Goal: Entertainment & Leisure: Consume media (video, audio)

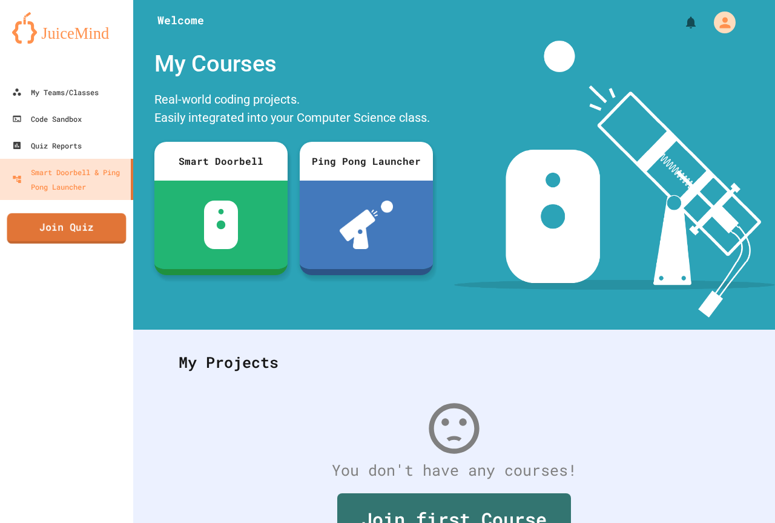
click at [81, 236] on link "Join Quiz" at bounding box center [66, 228] width 119 height 30
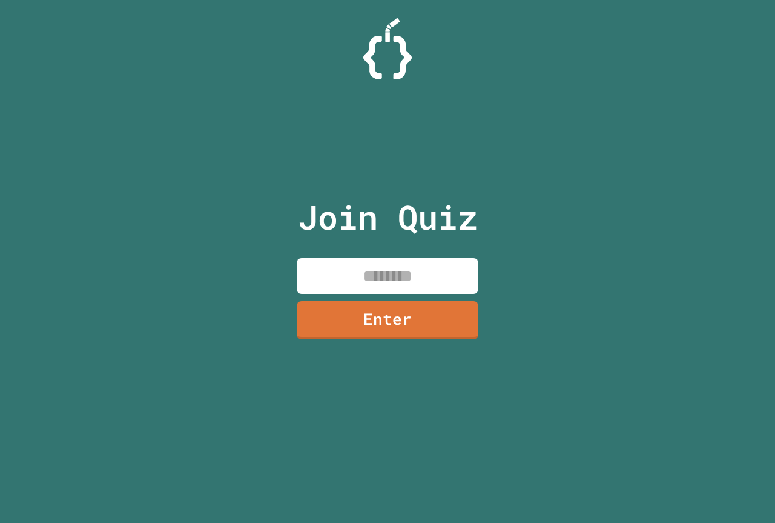
click at [325, 283] on input at bounding box center [388, 276] width 182 height 36
type input "********"
click at [331, 324] on link "Enter" at bounding box center [388, 319] width 178 height 40
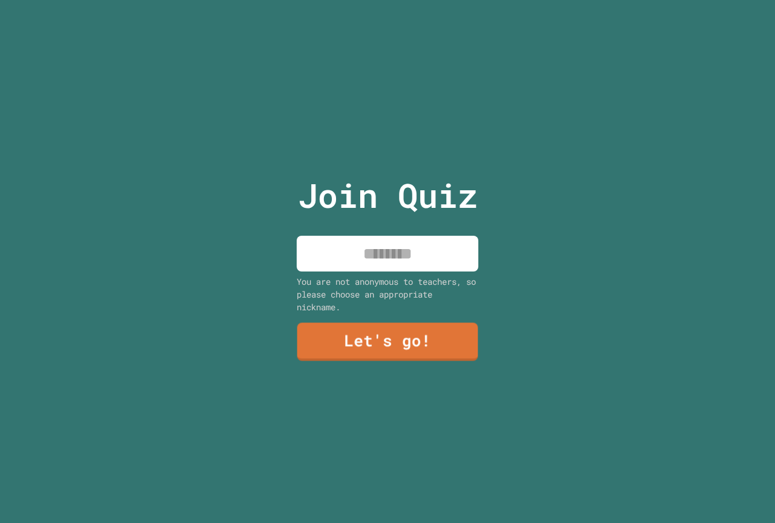
click at [358, 254] on input at bounding box center [388, 254] width 182 height 36
type input "**********"
click at [364, 328] on link "Let's go!" at bounding box center [388, 342] width 182 height 38
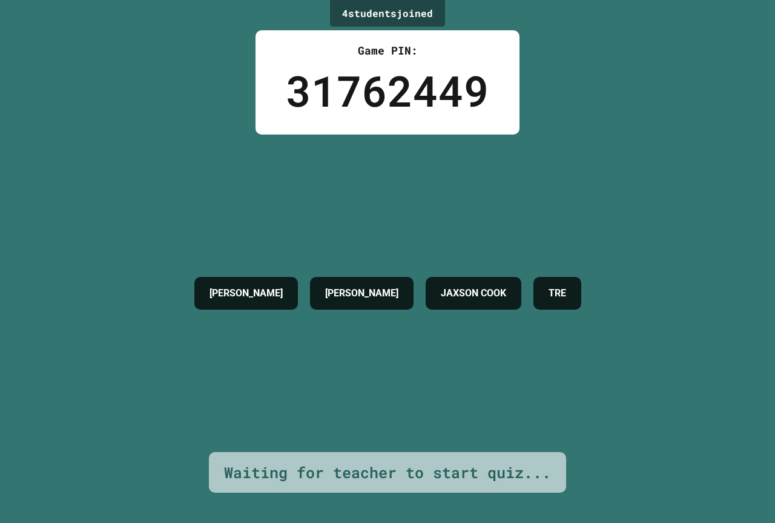
click at [566, 295] on h4 "TRE" at bounding box center [558, 293] width 18 height 15
click at [566, 299] on h4 "TRE" at bounding box center [558, 293] width 18 height 15
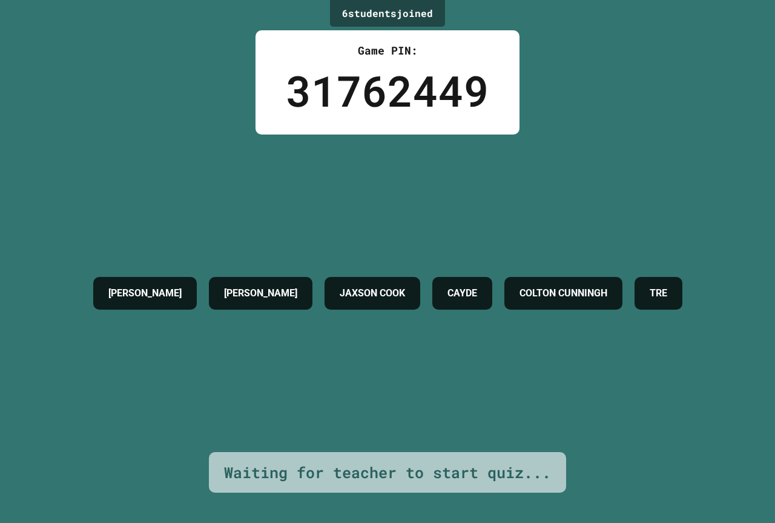
click at [604, 347] on div "[PERSON_NAME] [PERSON_NAME] JAXSON COOK [PERSON_NAME] CUNNINGH TRE" at bounding box center [387, 292] width 601 height 317
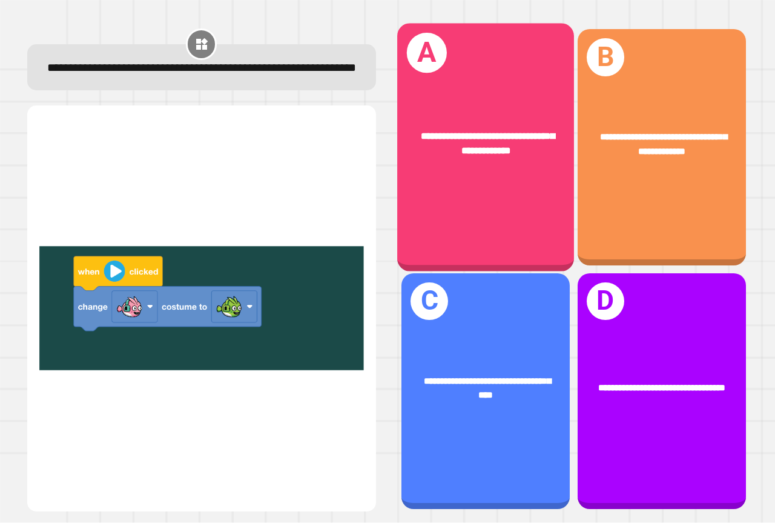
click at [442, 210] on div "**********" at bounding box center [485, 148] width 177 height 248
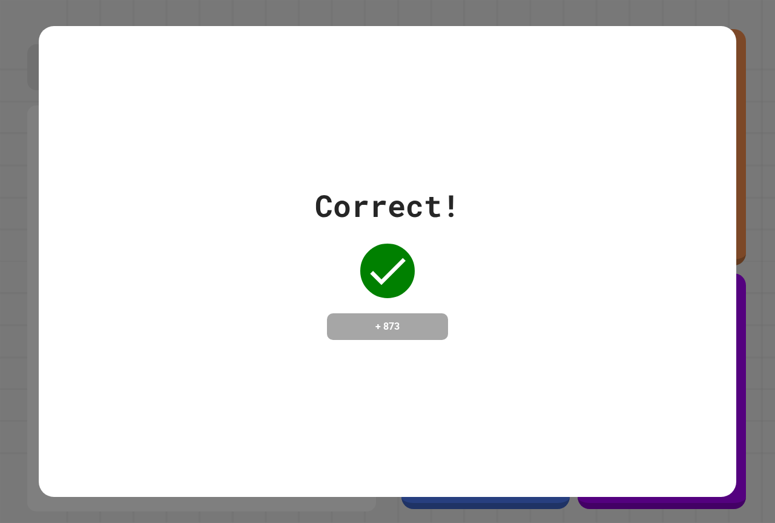
click at [366, 342] on div "Correct! + 873" at bounding box center [388, 261] width 698 height 470
click at [368, 322] on h4 "+ 873" at bounding box center [387, 326] width 97 height 15
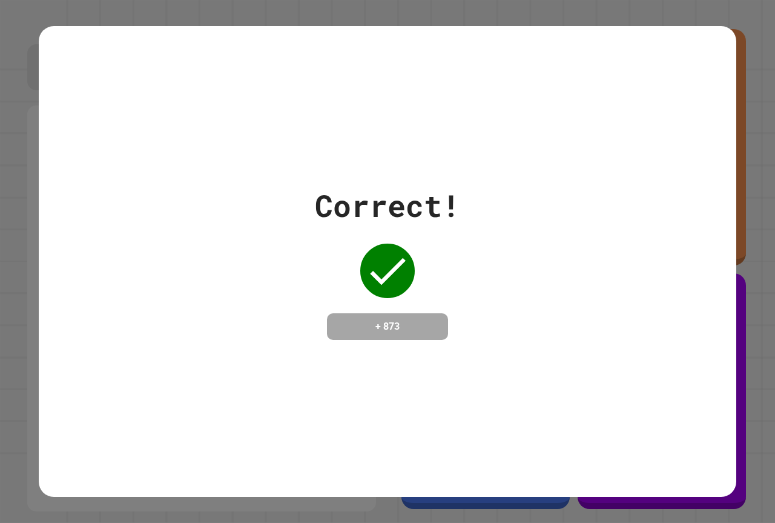
click at [343, 336] on div "+ 873" at bounding box center [387, 326] width 121 height 27
click at [343, 337] on div "+ 873" at bounding box center [387, 326] width 121 height 27
click at [339, 319] on h4 "+ 873" at bounding box center [387, 326] width 97 height 15
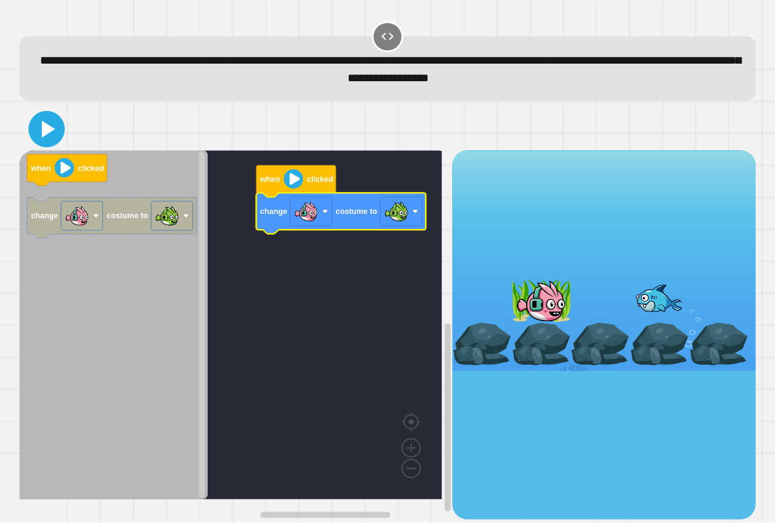
click at [49, 130] on icon at bounding box center [48, 129] width 13 height 17
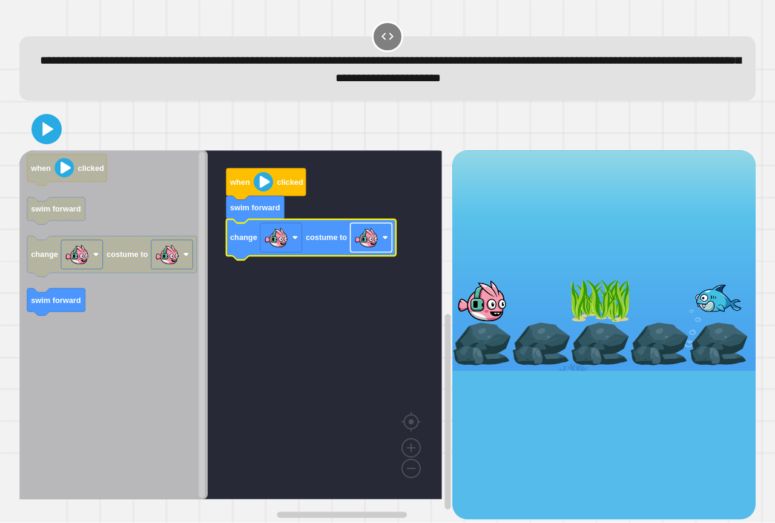
click at [365, 242] on image "Blockly Workspace" at bounding box center [366, 237] width 24 height 24
click at [43, 130] on icon at bounding box center [48, 129] width 13 height 17
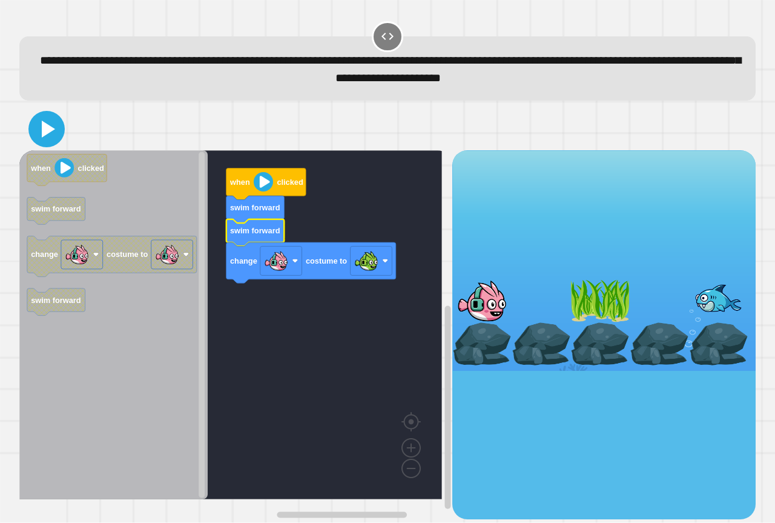
click at [42, 137] on icon at bounding box center [48, 129] width 13 height 17
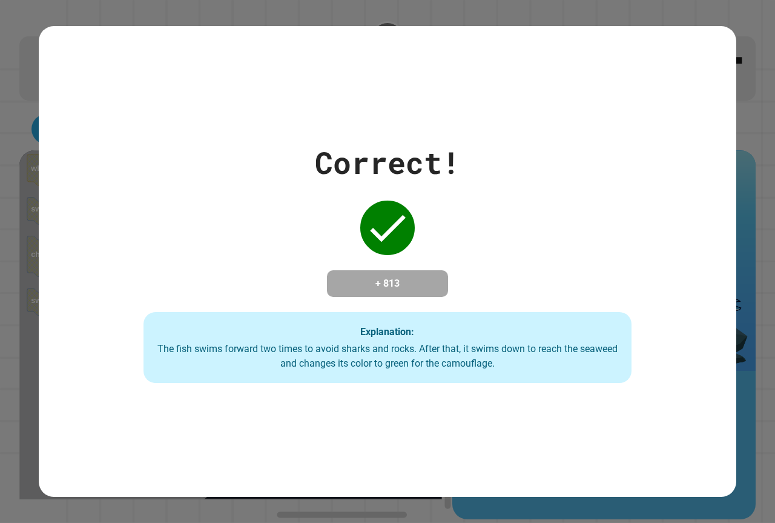
click at [217, 389] on div "Correct! + 813 Explanation: The fish swims forward two times to avoid sharks an…" at bounding box center [388, 261] width 698 height 470
click at [211, 389] on div "Correct! + 813 Explanation: The fish swims forward two times to avoid sharks an…" at bounding box center [388, 261] width 698 height 470
click at [201, 350] on div "The fish swims forward two times to avoid sharks and rocks. After that, it swim…" at bounding box center [388, 356] width 464 height 29
click at [201, 352] on div "The fish swims forward two times to avoid sharks and rocks. After that, it swim…" at bounding box center [388, 356] width 464 height 29
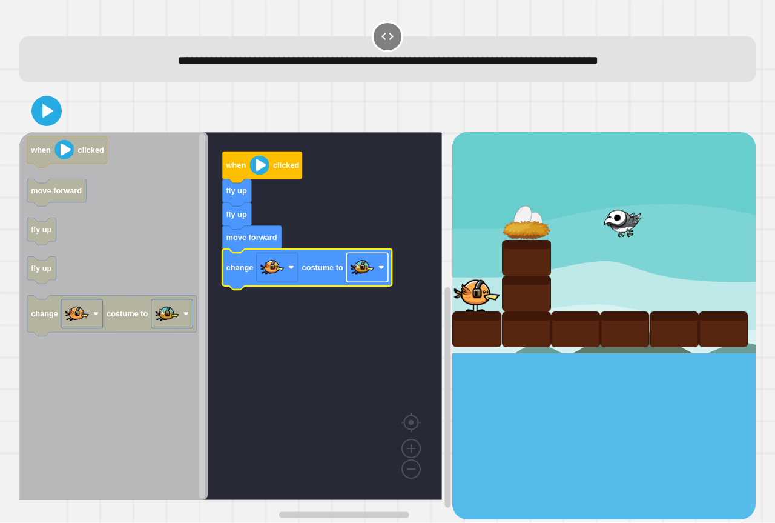
click at [374, 275] on image "Blockly Workspace" at bounding box center [363, 268] width 24 height 24
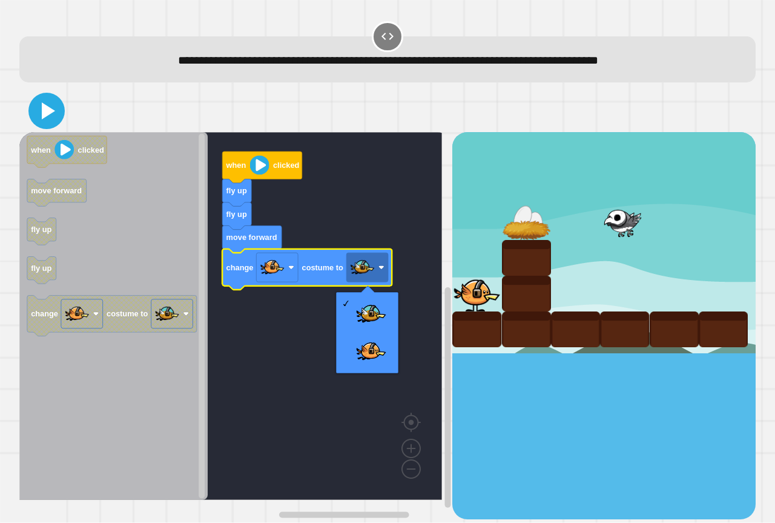
click at [47, 109] on icon at bounding box center [48, 110] width 13 height 17
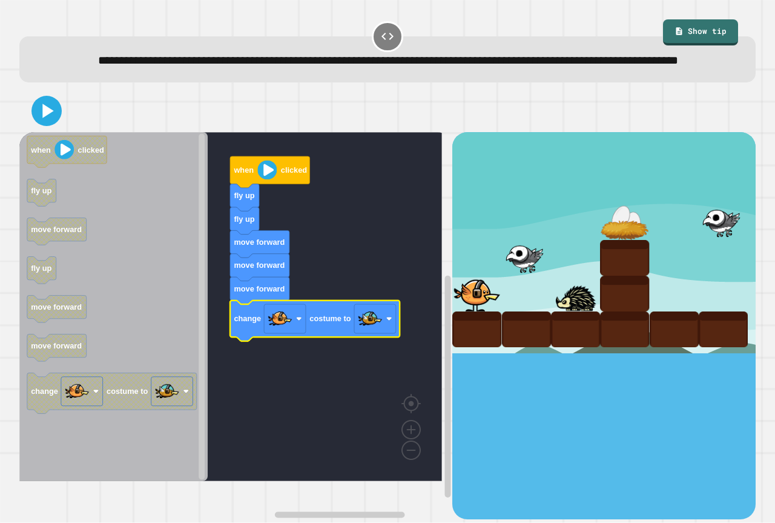
click at [62, 132] on div at bounding box center [387, 111] width 736 height 42
click at [56, 125] on icon at bounding box center [46, 110] width 29 height 29
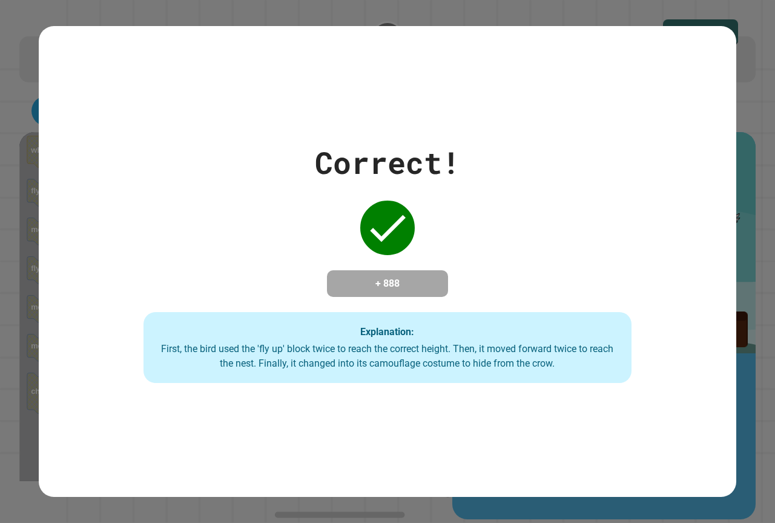
click at [566, 421] on div "Correct! + 888 Explanation: First, the bird used the 'fly up' block twice to re…" at bounding box center [388, 261] width 698 height 470
click at [392, 409] on div "Correct! + 888 Explanation: First, the bird used the 'fly up' block twice to re…" at bounding box center [388, 261] width 698 height 470
click at [371, 431] on div "Correct! + 888 Explanation: First, the bird used the 'fly up' block twice to re…" at bounding box center [388, 261] width 698 height 470
click at [365, 424] on div "Correct! + 888 Explanation: First, the bird used the 'fly up' block twice to re…" at bounding box center [388, 261] width 698 height 470
click at [358, 428] on div "Correct! + 888 Explanation: First, the bird used the 'fly up' block twice to re…" at bounding box center [388, 261] width 698 height 470
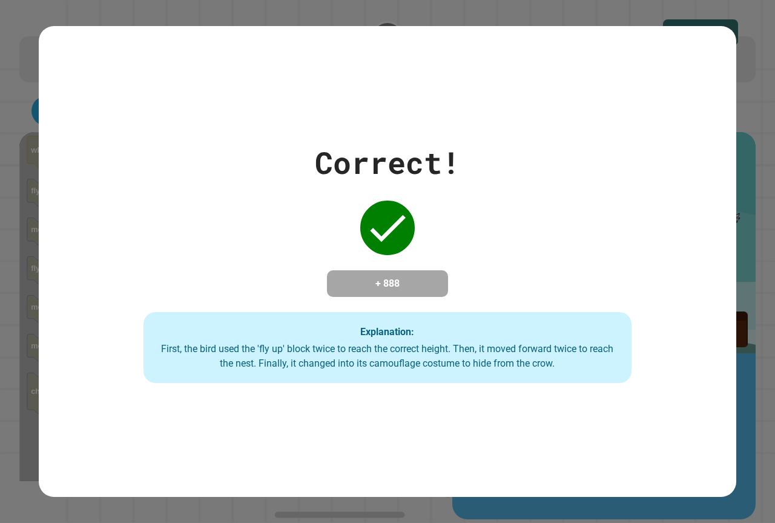
click at [335, 411] on div "Correct! + 888 Explanation: First, the bird used the 'fly up' block twice to re…" at bounding box center [388, 261] width 698 height 470
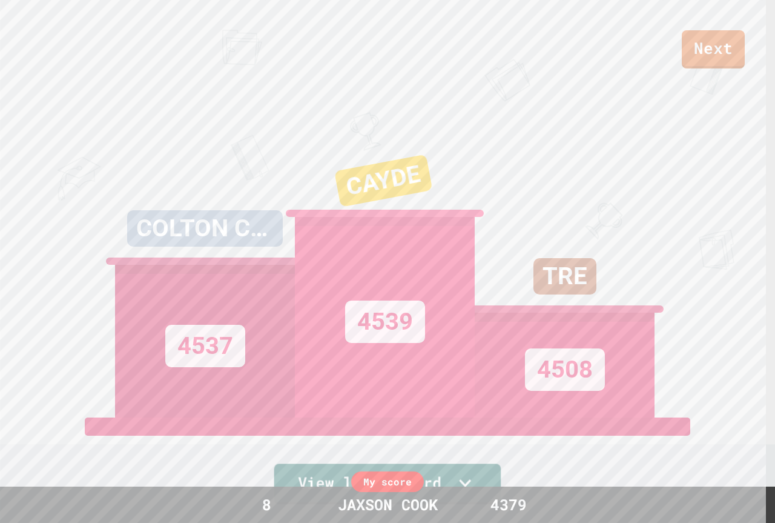
click at [475, 469] on link "View leaderboard" at bounding box center [387, 483] width 227 height 41
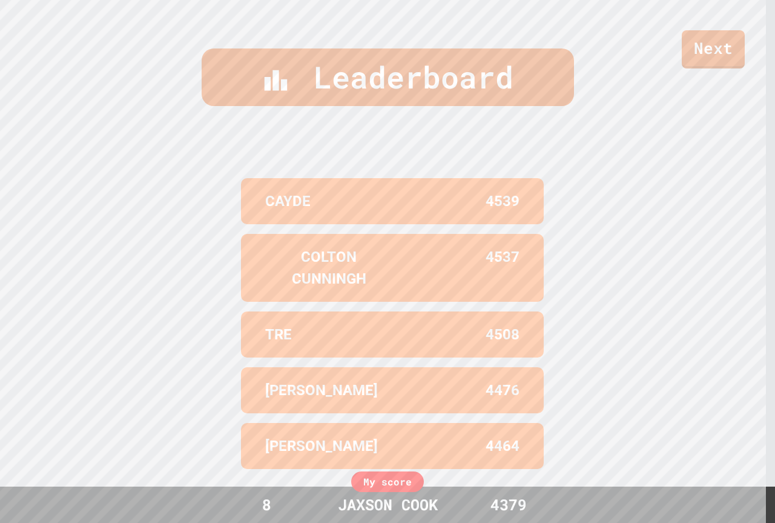
scroll to position [527, 0]
click at [695, 63] on link "Next" at bounding box center [713, 48] width 64 height 40
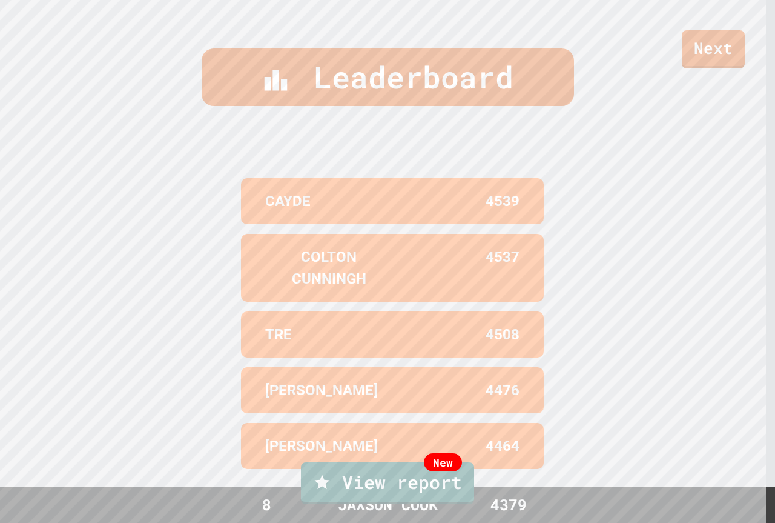
drag, startPoint x: 690, startPoint y: 21, endPoint x: 690, endPoint y: 37, distance: 15.7
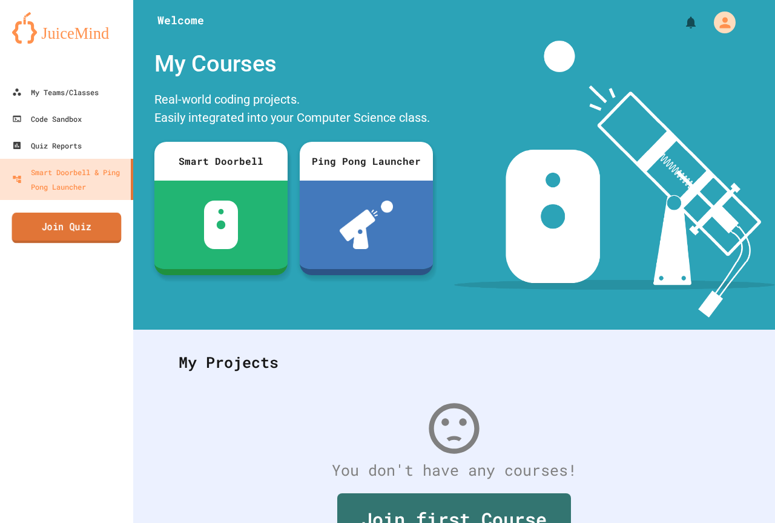
click at [105, 237] on link "Join Quiz" at bounding box center [67, 228] width 110 height 30
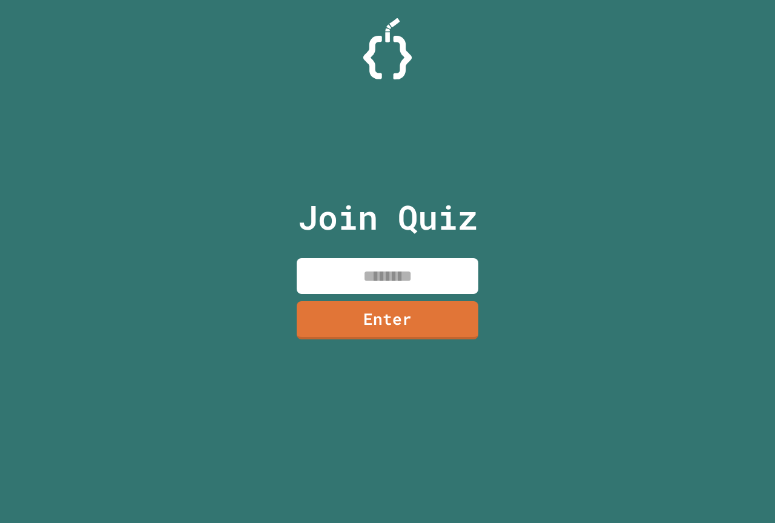
click at [358, 260] on input at bounding box center [388, 276] width 182 height 36
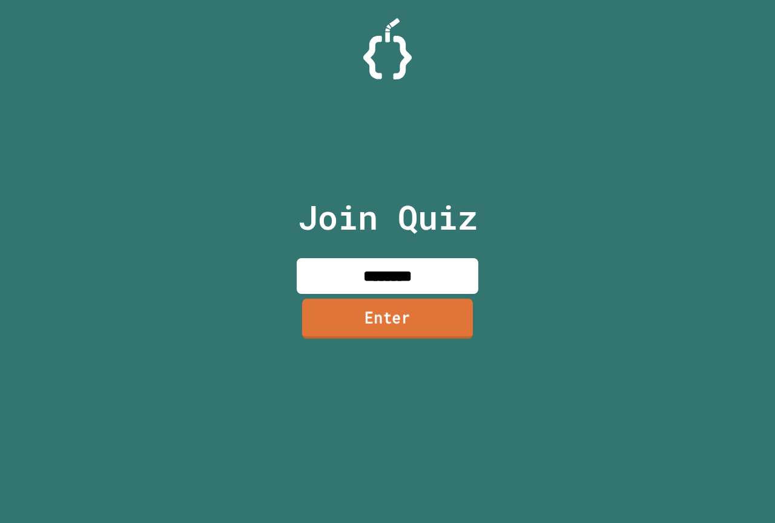
type input "********"
click at [371, 315] on link "Enter" at bounding box center [387, 319] width 171 height 40
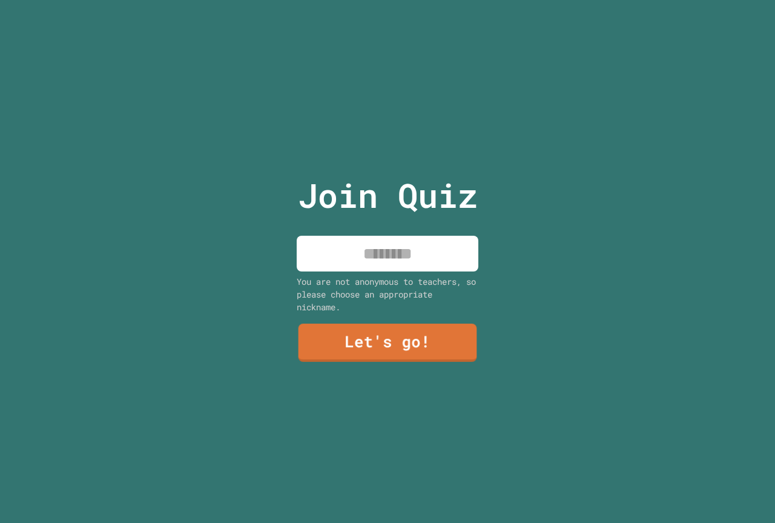
click at [363, 255] on input at bounding box center [388, 254] width 182 height 36
type input "******"
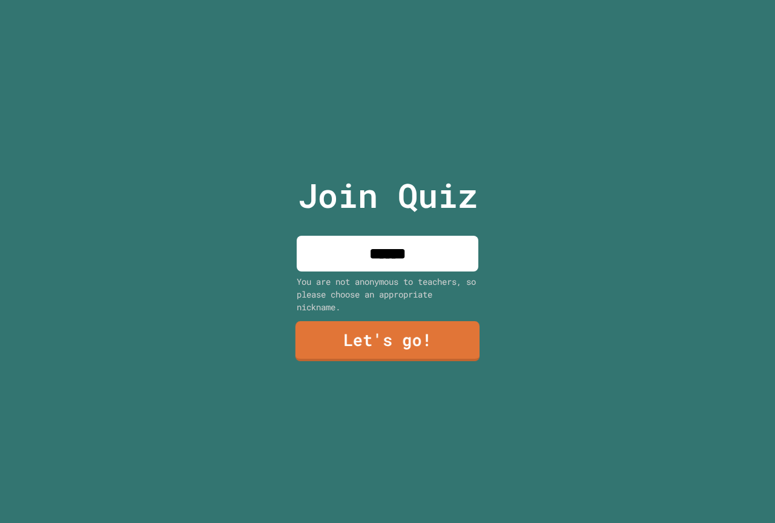
click at [361, 334] on link "Let's go!" at bounding box center [387, 341] width 184 height 40
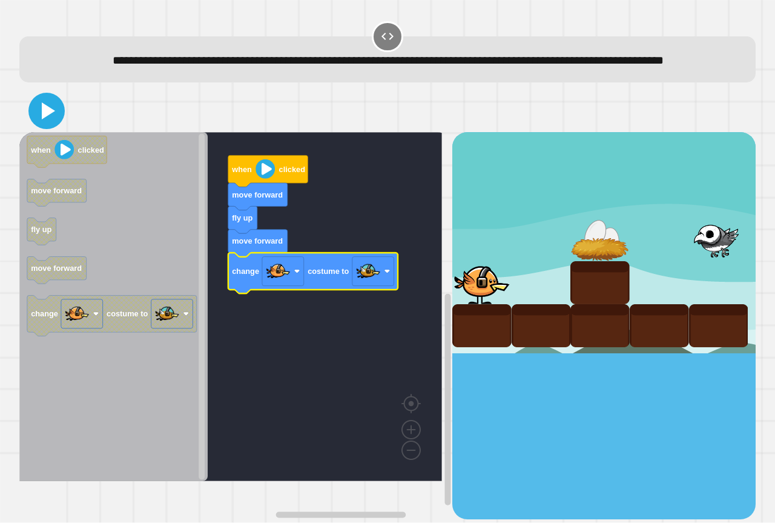
click at [58, 125] on icon at bounding box center [46, 110] width 29 height 29
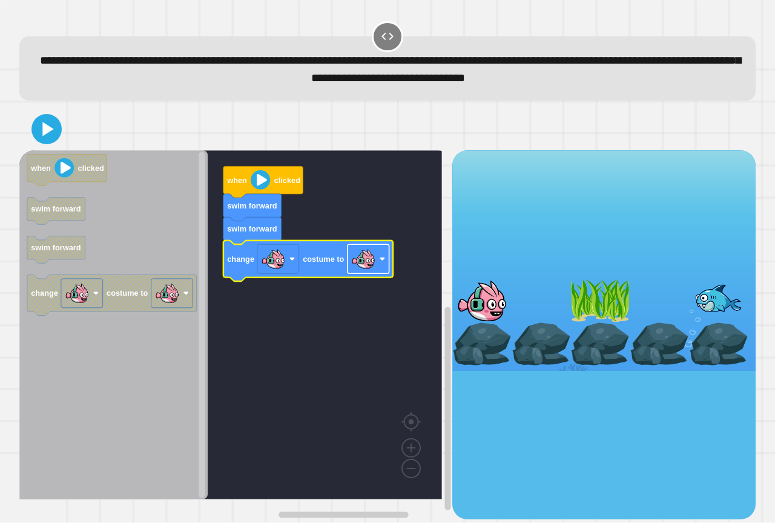
click at [357, 265] on image "Blockly Workspace" at bounding box center [363, 259] width 24 height 24
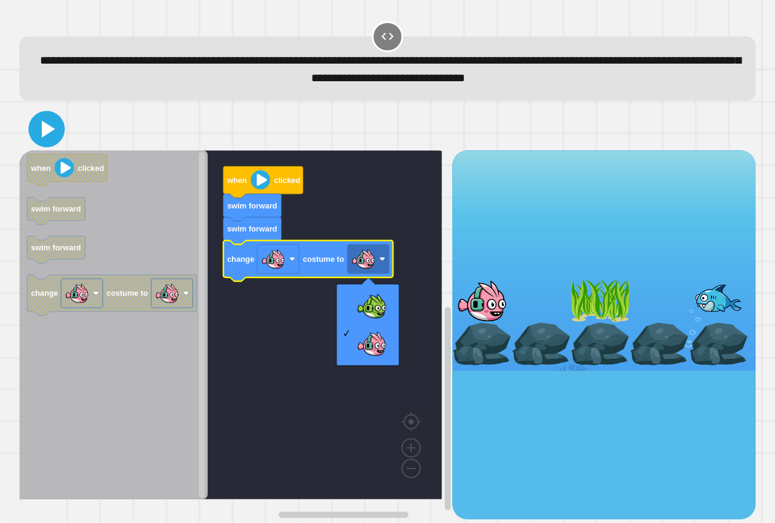
click at [55, 131] on icon at bounding box center [48, 129] width 13 height 17
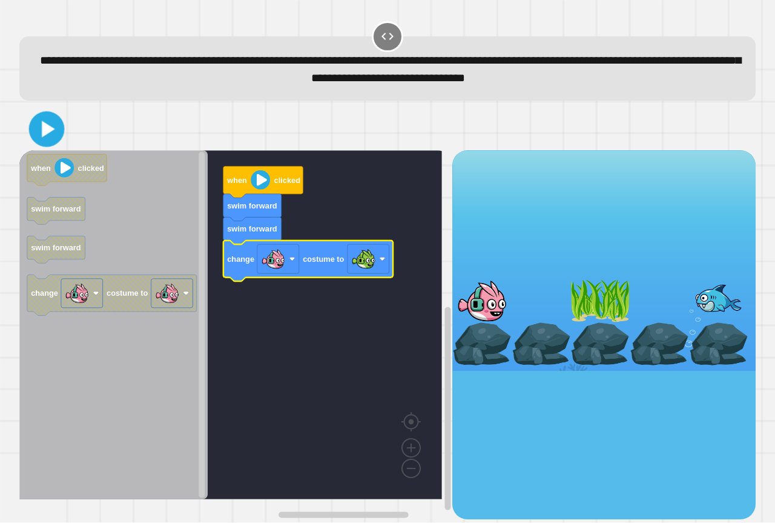
click at [41, 134] on icon at bounding box center [47, 129] width 28 height 28
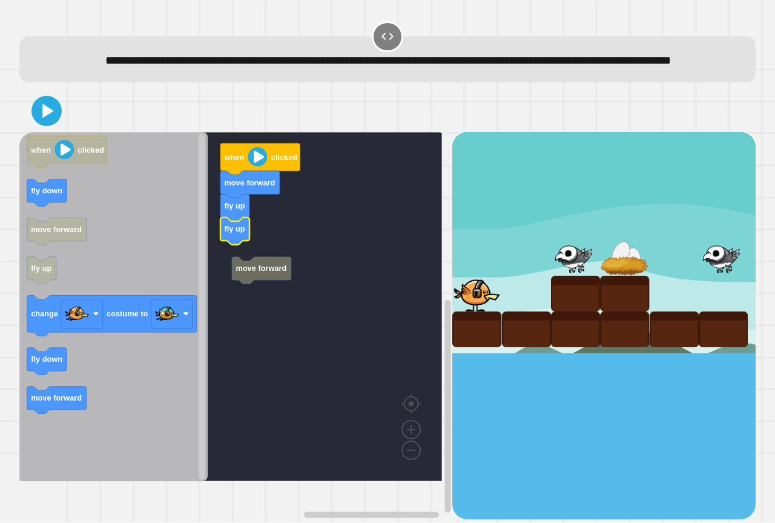
click at [244, 281] on g "move forward fly up fly up move forward when clicked" at bounding box center [239, 306] width 440 height 349
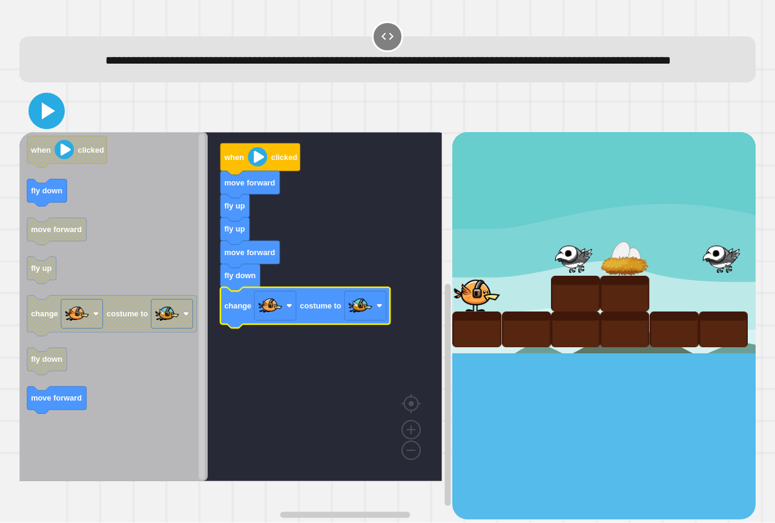
click at [48, 119] on icon at bounding box center [48, 110] width 13 height 17
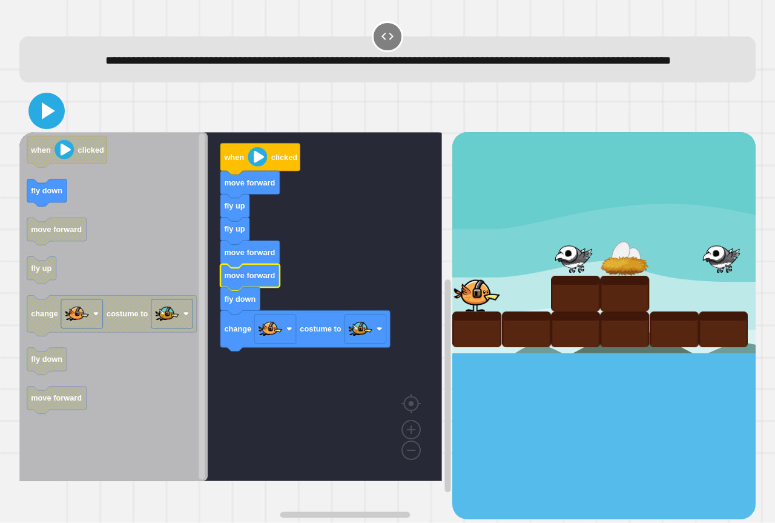
click at [35, 125] on icon at bounding box center [46, 110] width 29 height 29
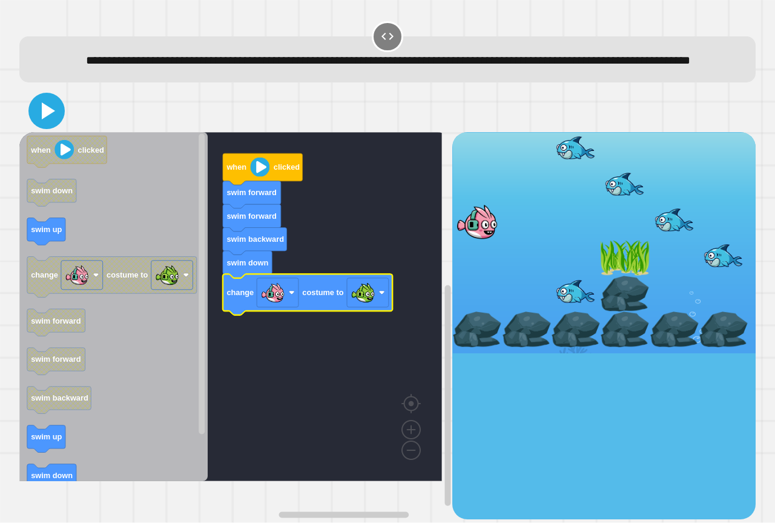
click at [48, 125] on icon at bounding box center [46, 110] width 29 height 29
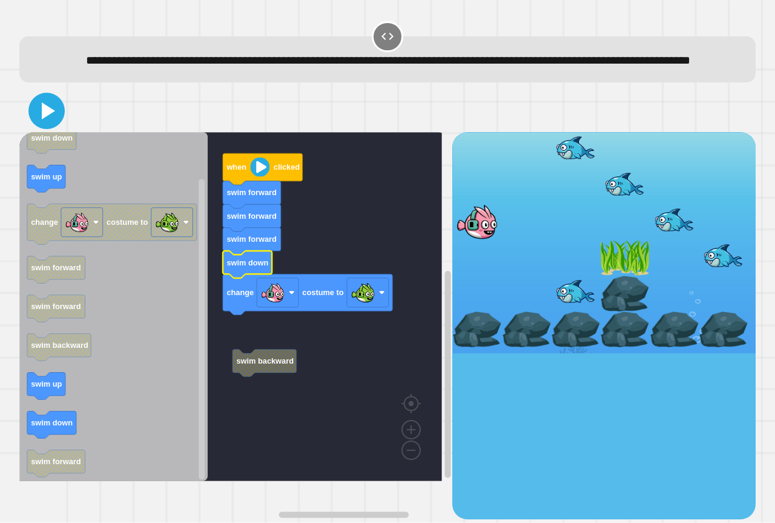
click at [54, 125] on icon at bounding box center [46, 110] width 29 height 29
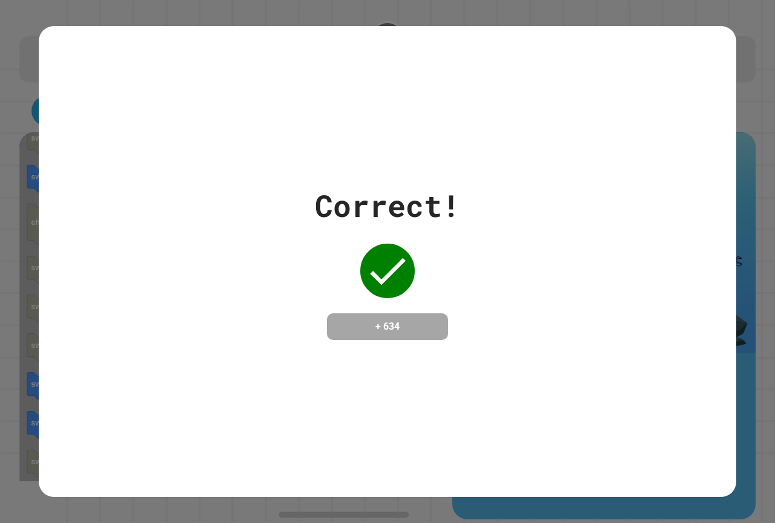
click at [398, 344] on div "Correct! + 634" at bounding box center [388, 261] width 698 height 470
click at [369, 326] on h4 "+ 634" at bounding box center [387, 326] width 97 height 15
click at [365, 325] on h4 "+ 634" at bounding box center [387, 326] width 97 height 15
click at [364, 325] on h4 "+ 634" at bounding box center [387, 326] width 97 height 15
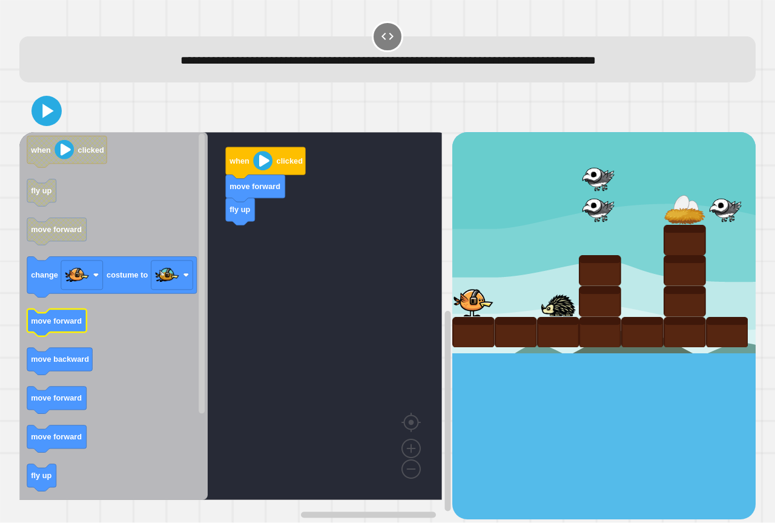
click at [55, 320] on text "move forward" at bounding box center [56, 320] width 51 height 9
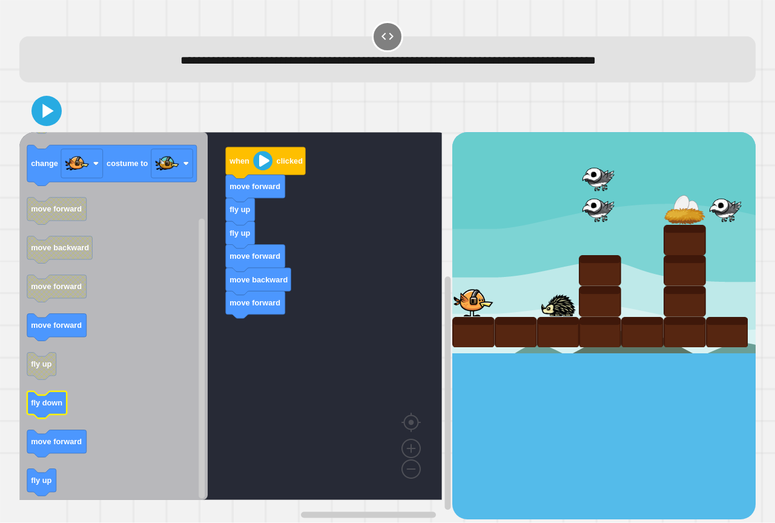
click at [56, 407] on text "fly down" at bounding box center [46, 402] width 31 height 9
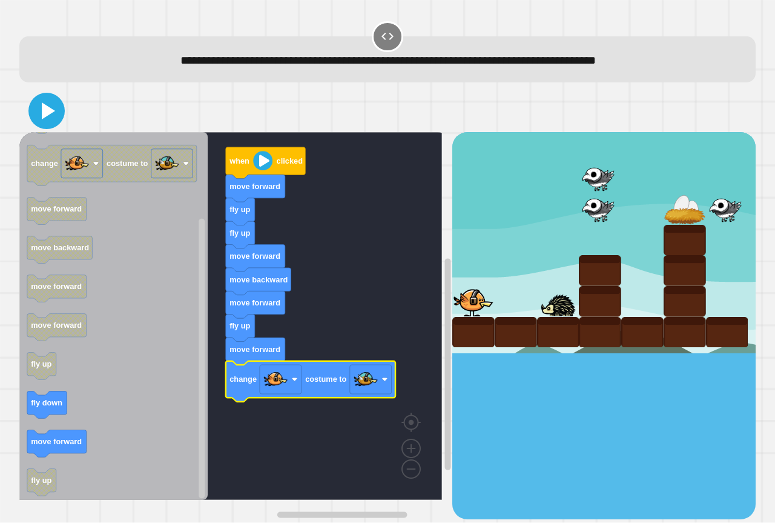
click at [48, 124] on icon at bounding box center [46, 110] width 29 height 29
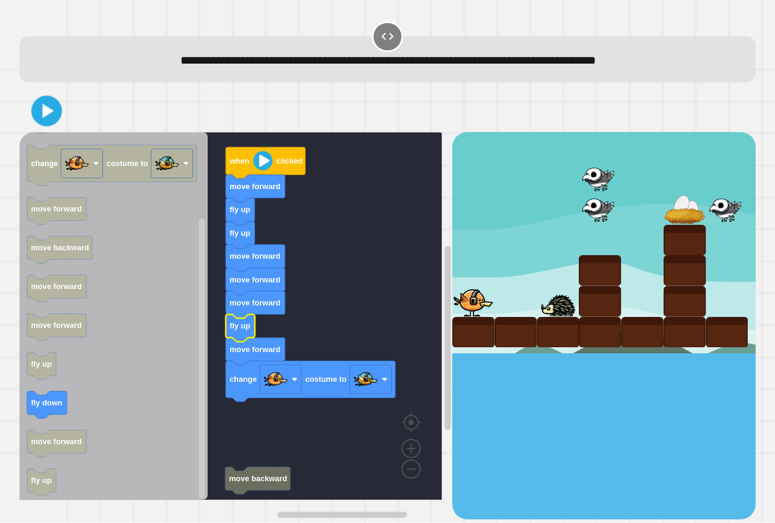
click at [48, 114] on icon at bounding box center [48, 111] width 12 height 15
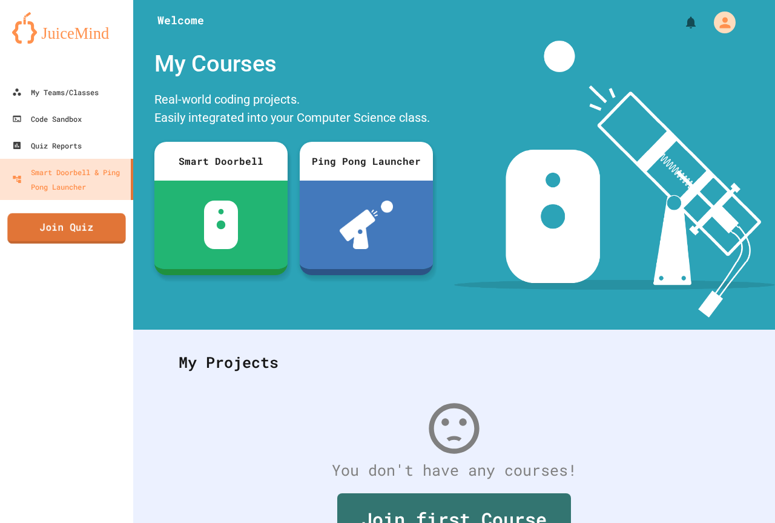
click at [64, 240] on link "Join Quiz" at bounding box center [66, 228] width 118 height 30
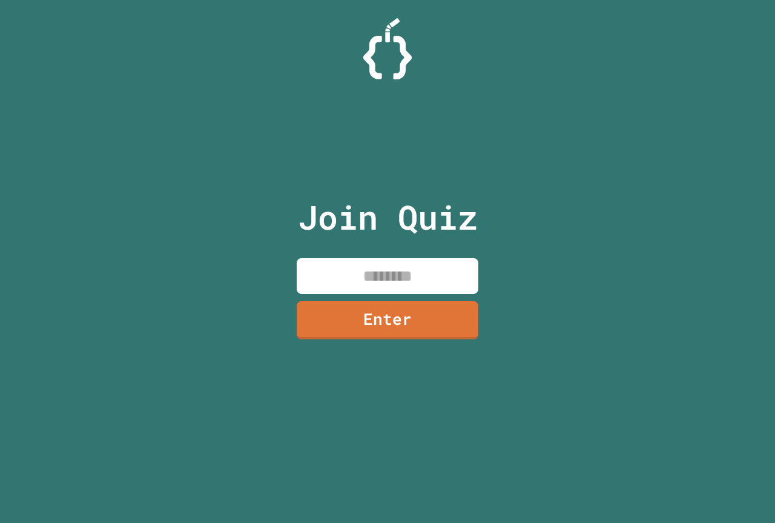
click at [417, 268] on input at bounding box center [388, 276] width 182 height 36
type input "********"
click at [426, 306] on link "Enter" at bounding box center [387, 319] width 184 height 40
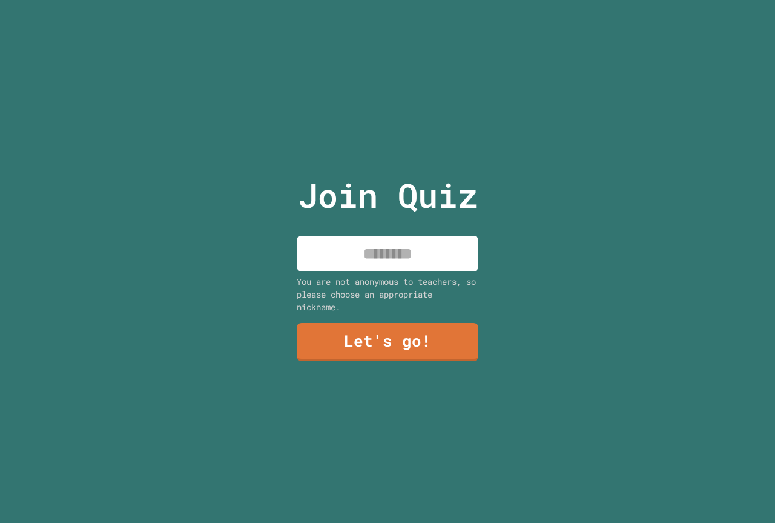
click at [417, 257] on input at bounding box center [388, 254] width 182 height 36
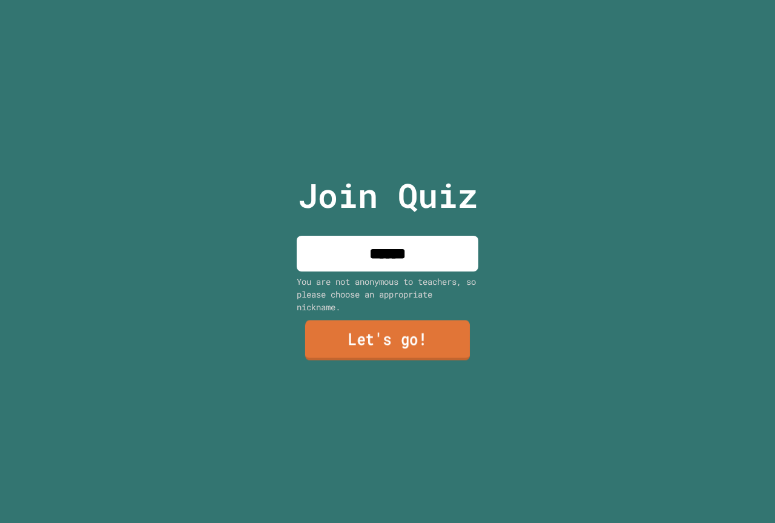
type input "******"
click at [363, 343] on link "Let's go!" at bounding box center [387, 340] width 165 height 40
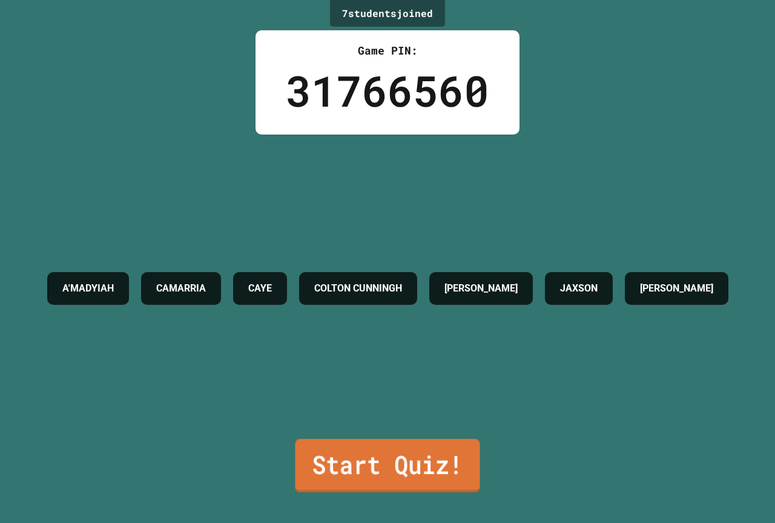
click at [372, 470] on link "Start Quiz!" at bounding box center [387, 464] width 185 height 53
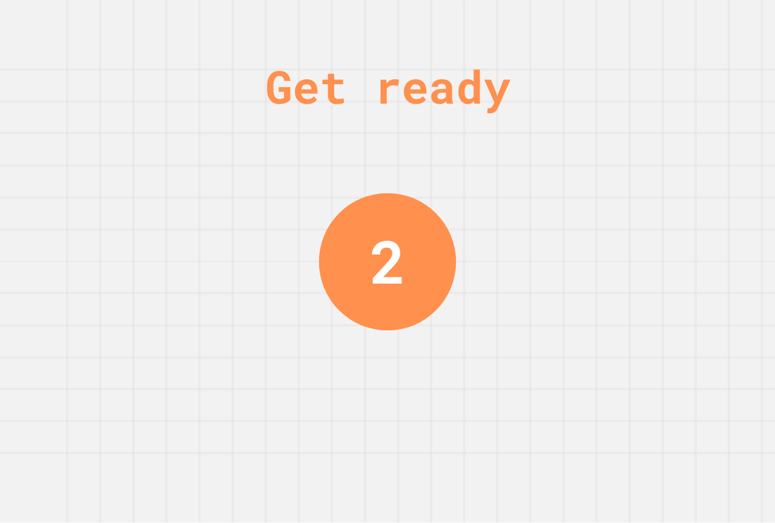
click at [299, 457] on div "Get ready 2" at bounding box center [387, 261] width 775 height 523
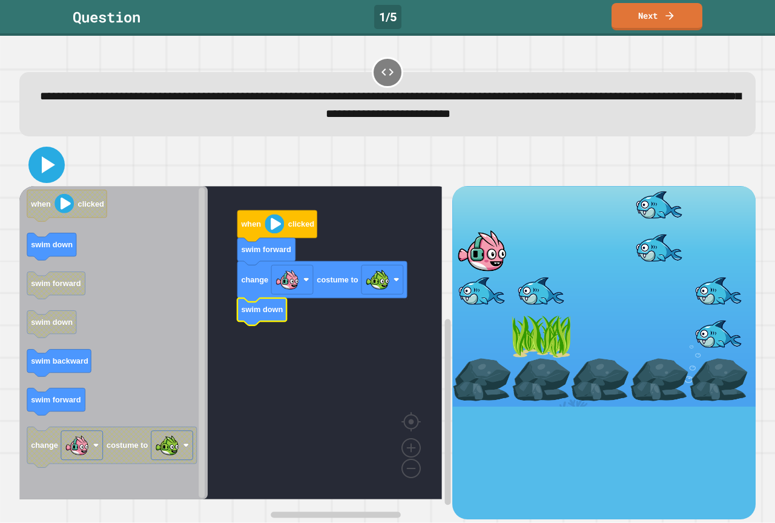
click at [44, 171] on icon at bounding box center [48, 164] width 13 height 17
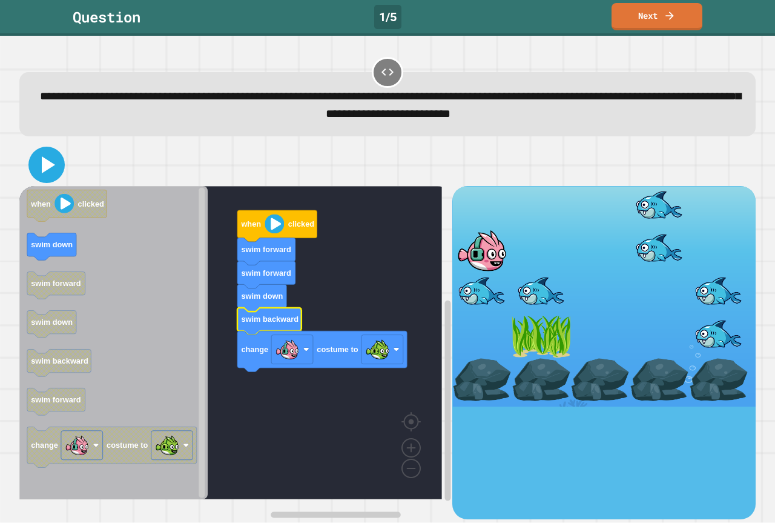
click at [43, 163] on icon at bounding box center [48, 164] width 13 height 17
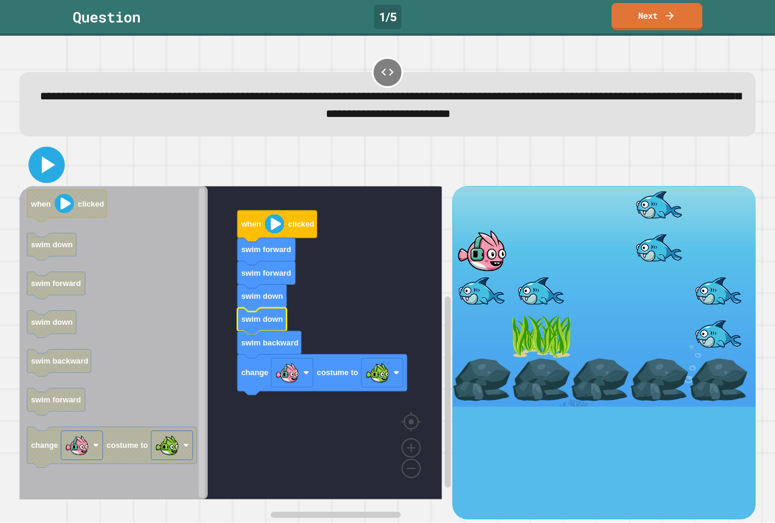
click at [39, 164] on icon at bounding box center [46, 164] width 29 height 29
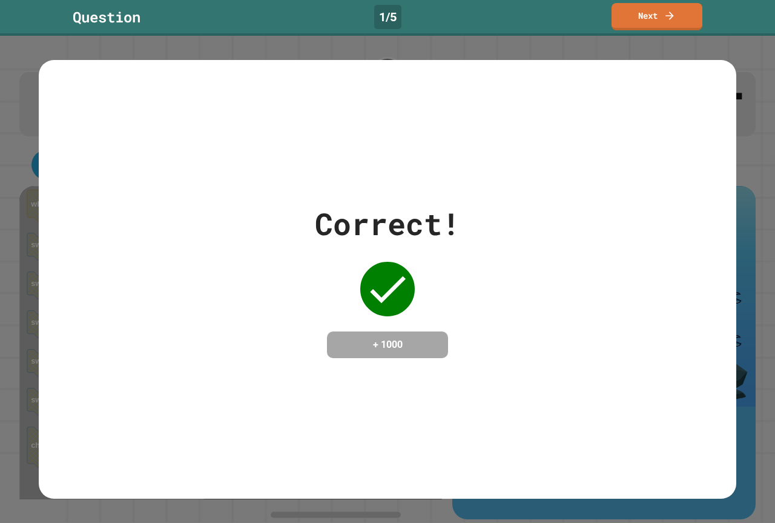
click at [360, 364] on div "Correct! + 1000" at bounding box center [388, 279] width 698 height 438
click at [628, 16] on link "Next" at bounding box center [657, 15] width 82 height 28
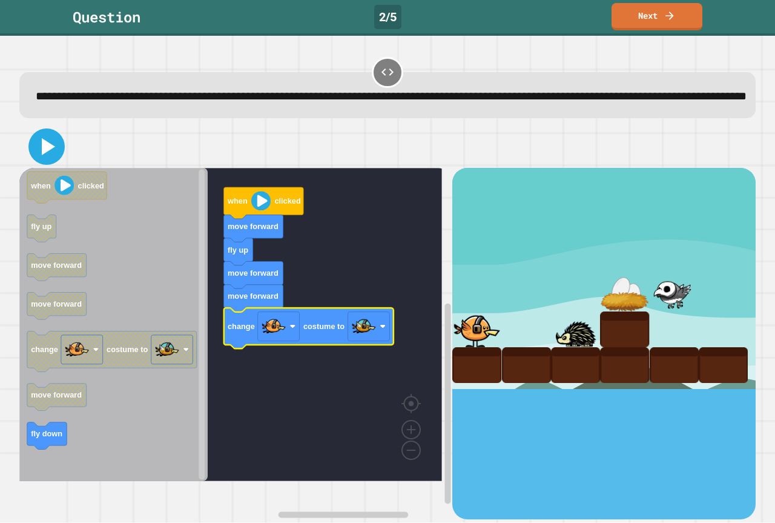
click at [54, 161] on icon at bounding box center [46, 146] width 29 height 29
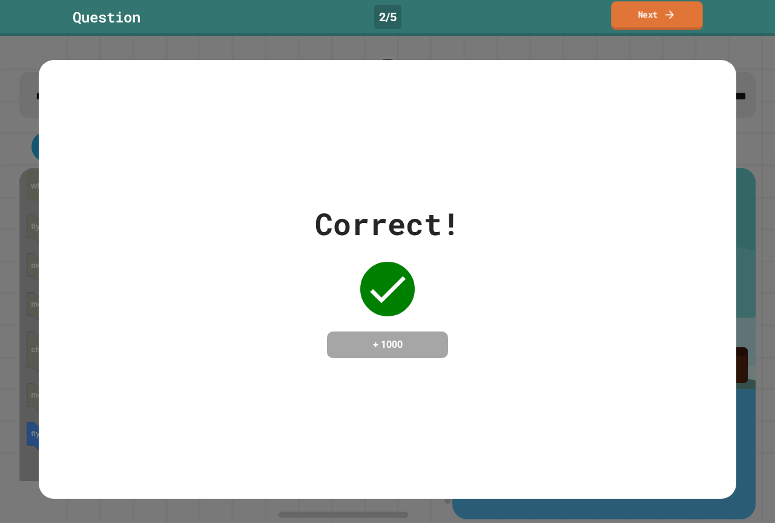
click at [633, 10] on link "Next" at bounding box center [656, 15] width 91 height 28
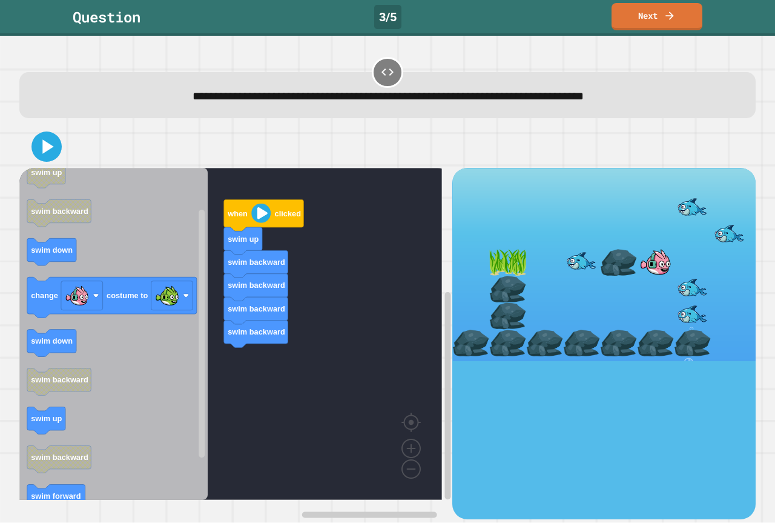
click at [182, 303] on g "change costume to" at bounding box center [112, 297] width 170 height 41
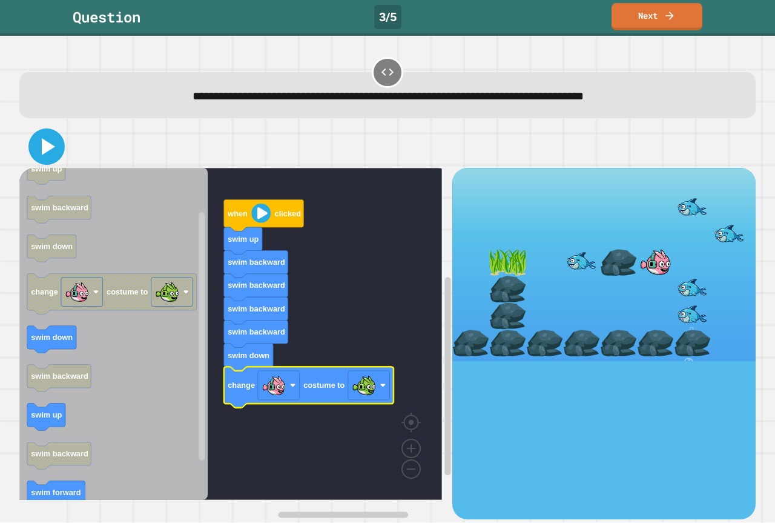
click at [36, 154] on icon at bounding box center [46, 146] width 29 height 29
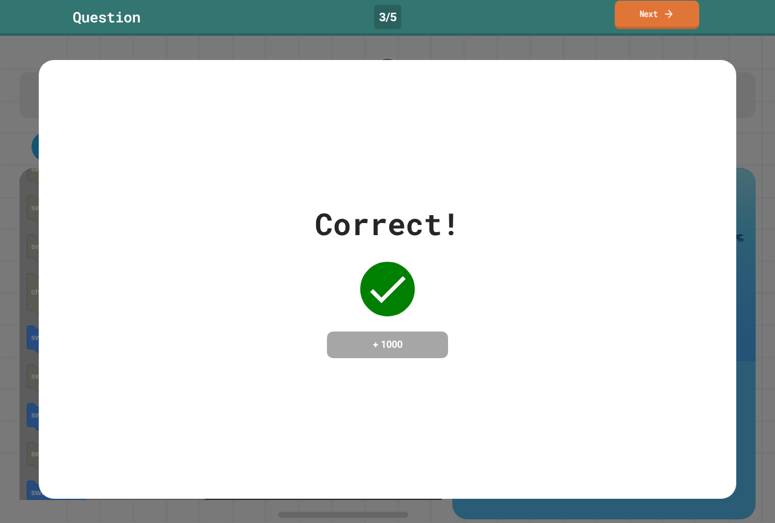
click at [647, 10] on link "Next" at bounding box center [657, 15] width 84 height 28
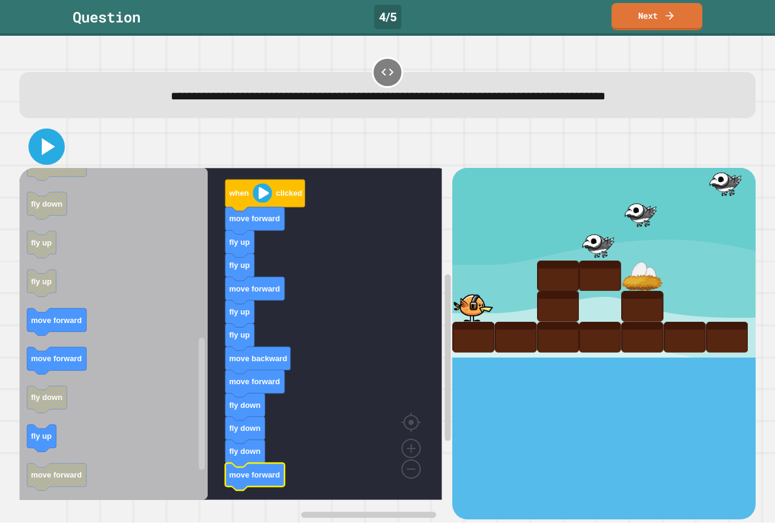
click at [51, 156] on icon at bounding box center [46, 146] width 29 height 29
click at [639, 18] on link "Next" at bounding box center [657, 15] width 89 height 28
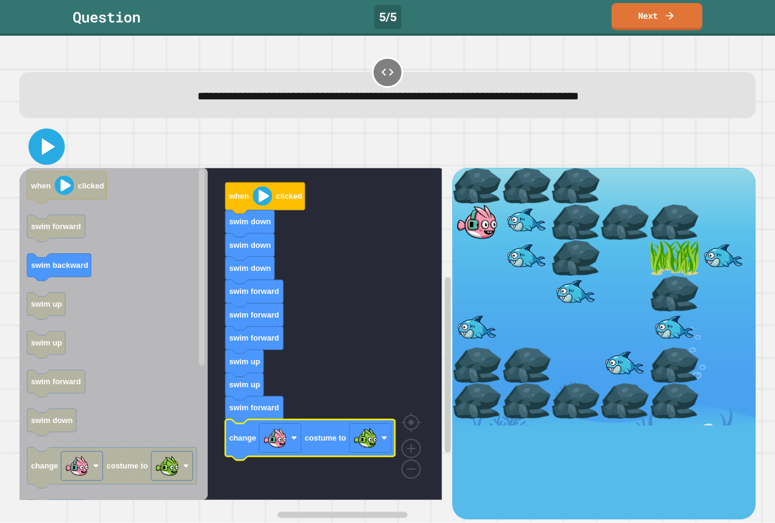
click at [40, 153] on icon at bounding box center [46, 146] width 29 height 29
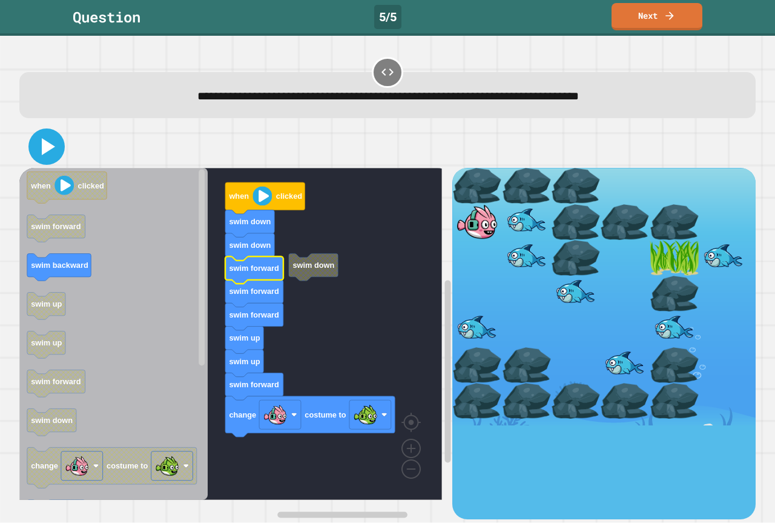
click at [41, 151] on icon at bounding box center [46, 146] width 29 height 29
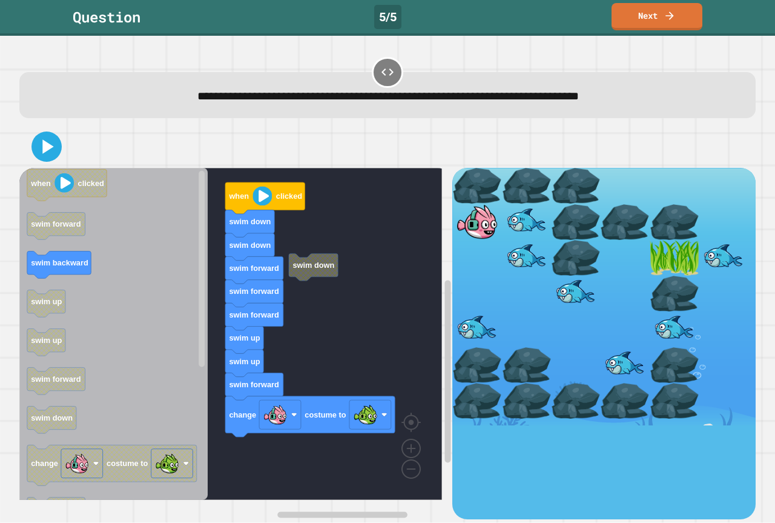
click at [82, 418] on icon "when clicked swim forward swim backward swim up swim up swim forward swim down …" at bounding box center [113, 334] width 188 height 332
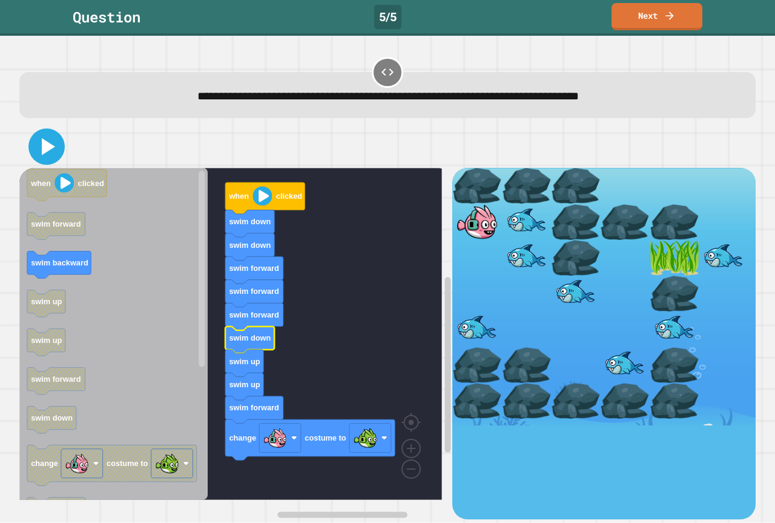
click at [34, 150] on icon at bounding box center [46, 146] width 29 height 29
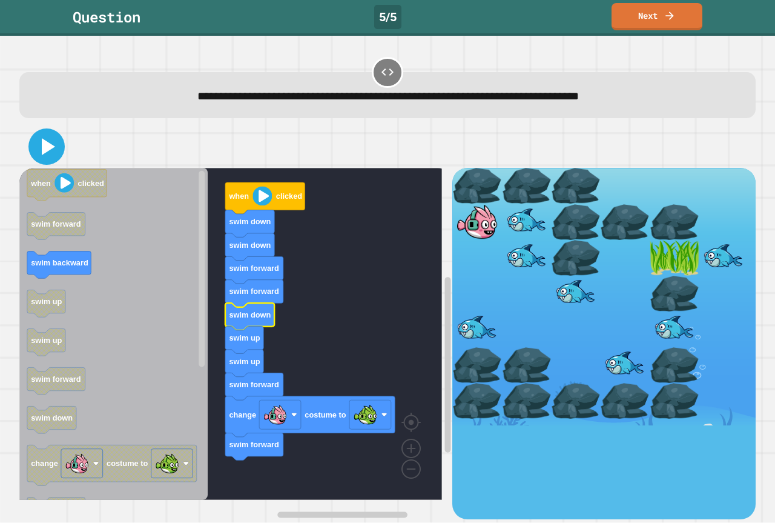
click at [44, 157] on icon at bounding box center [46, 146] width 29 height 29
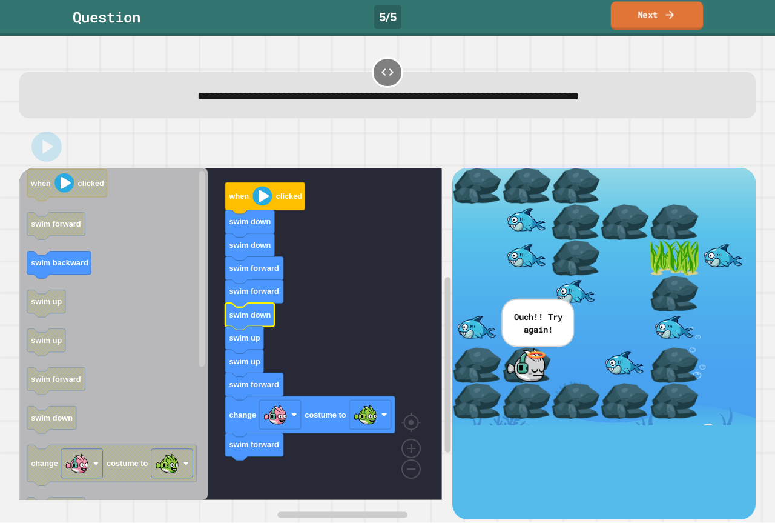
click at [624, 22] on link "Next" at bounding box center [657, 15] width 93 height 28
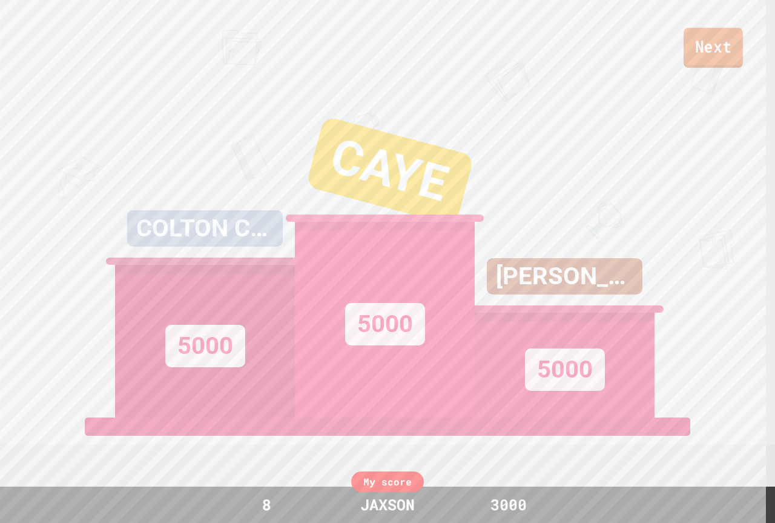
click at [703, 65] on link "Next" at bounding box center [713, 48] width 59 height 40
